Goal: Use online tool/utility: Utilize a website feature to perform a specific function

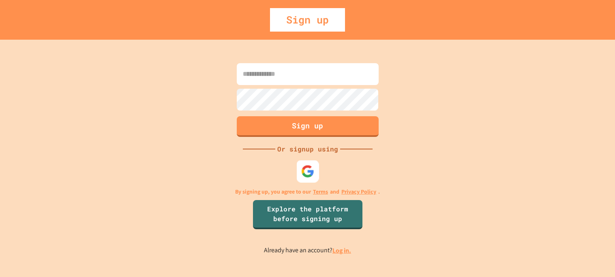
click at [304, 170] on img at bounding box center [307, 171] width 13 height 13
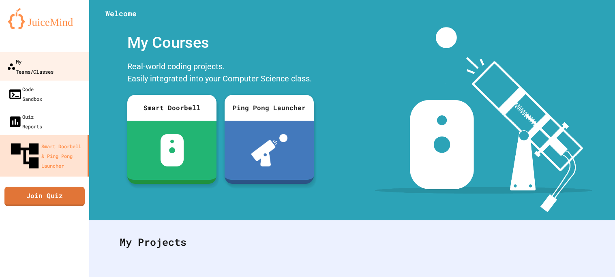
click at [35, 56] on div "My Teams/Classes" at bounding box center [30, 66] width 47 height 20
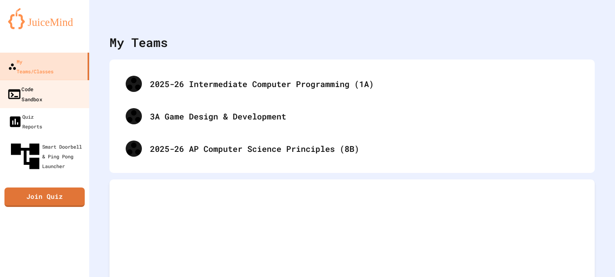
click at [30, 84] on div "Code Sandbox" at bounding box center [24, 94] width 35 height 20
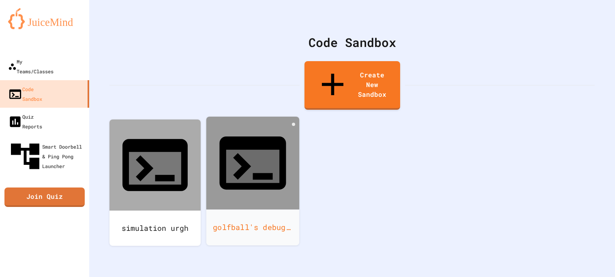
click at [238, 210] on div "golfball's debugger" at bounding box center [252, 228] width 93 height 36
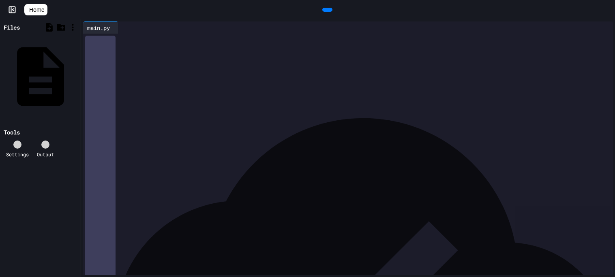
click at [607, 10] on icon at bounding box center [607, 10] width 0 height 0
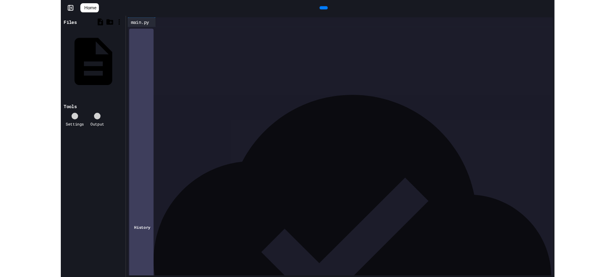
scroll to position [1094, 0]
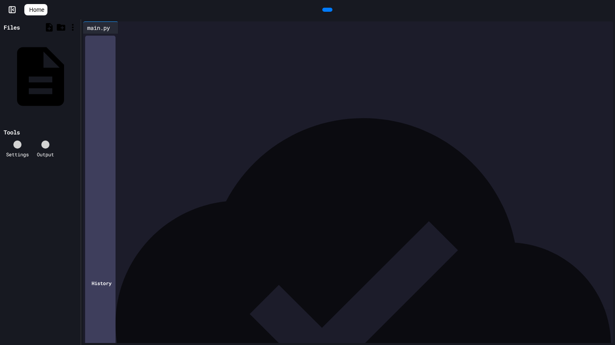
click at [607, 10] on icon at bounding box center [607, 10] width 0 height 0
